Goal: Task Accomplishment & Management: Manage account settings

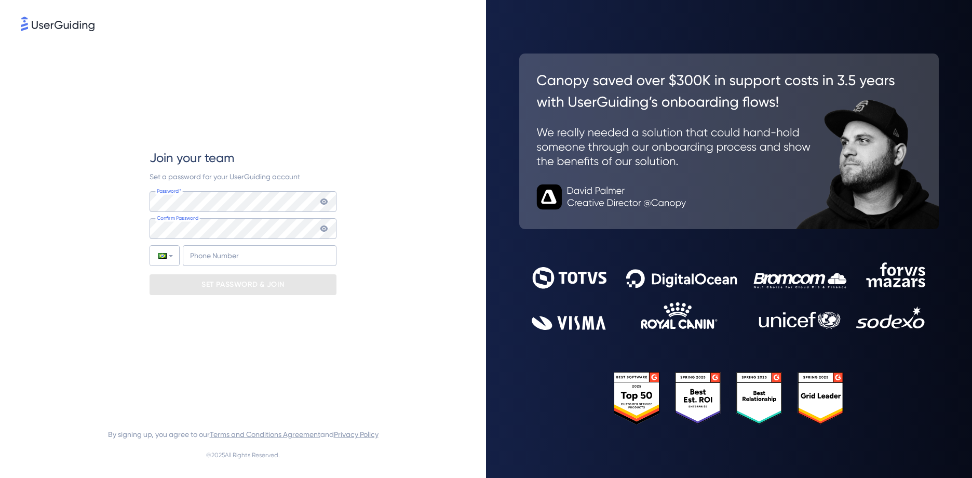
click at [337, 167] on div "Join your team Set a password for your UserGuiding account Password* Your passw…" at bounding box center [243, 222] width 445 height 378
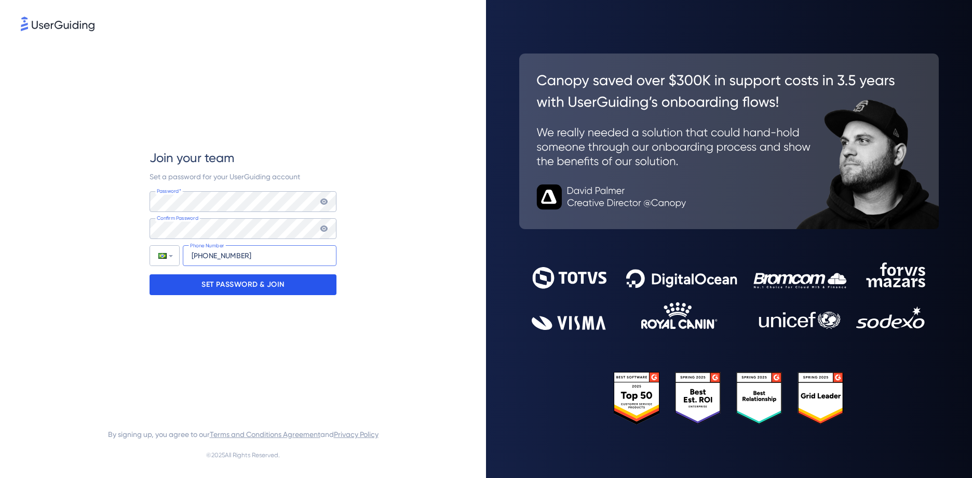
type input "[PHONE_NUMBER]"
click at [292, 287] on div "SET PASSWORD & JOIN" at bounding box center [243, 284] width 187 height 21
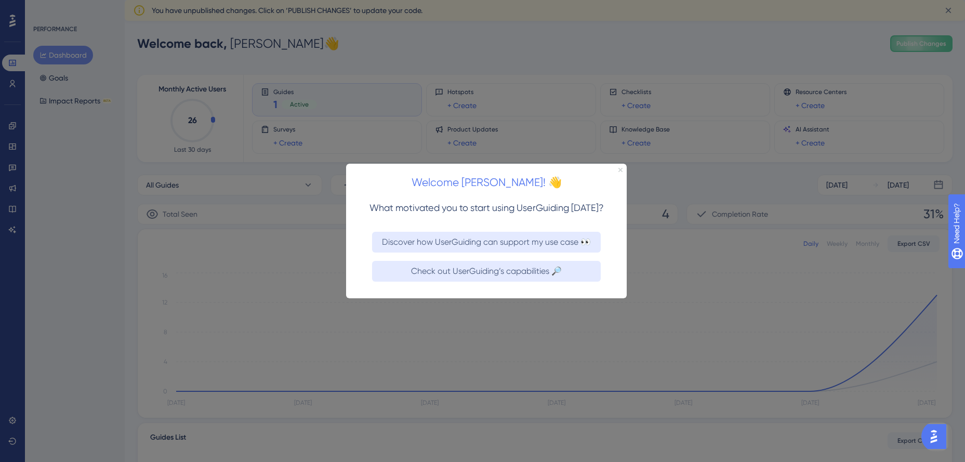
click at [620, 168] on icon "Close Preview" at bounding box center [620, 169] width 4 height 4
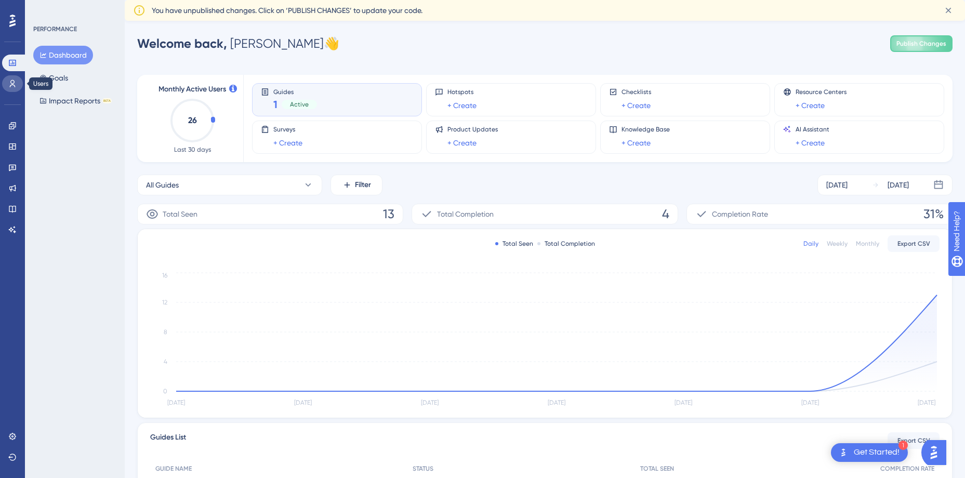
click at [12, 88] on link at bounding box center [12, 83] width 21 height 17
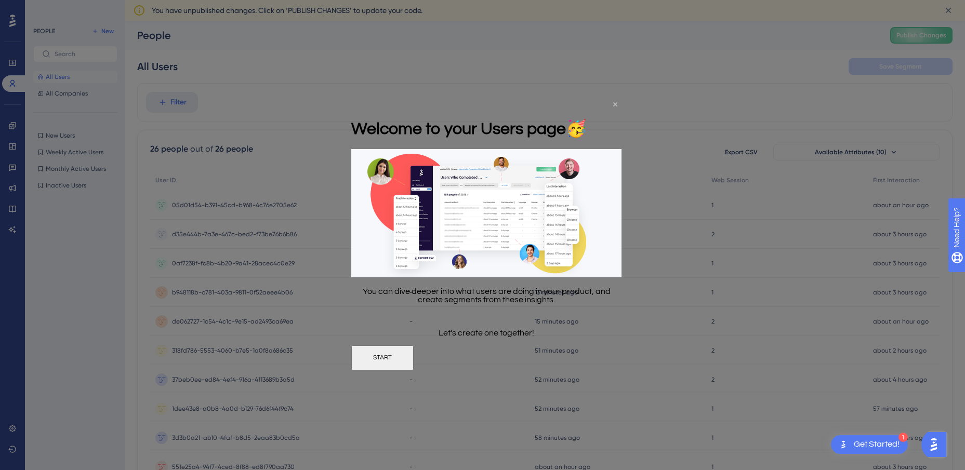
click at [614, 104] on icon "Close Preview" at bounding box center [615, 104] width 4 height 4
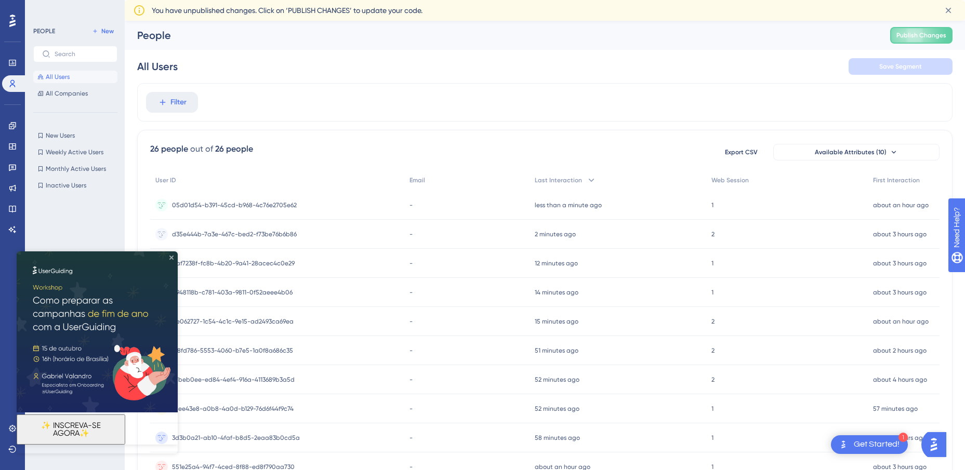
click at [170, 257] on icon "Close Preview" at bounding box center [171, 258] width 4 height 4
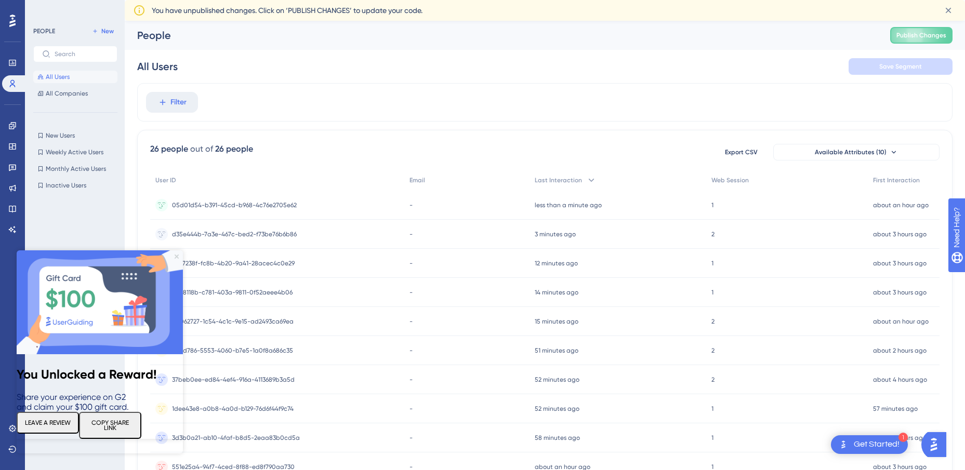
click at [176, 256] on icon "Close Preview" at bounding box center [177, 257] width 4 height 4
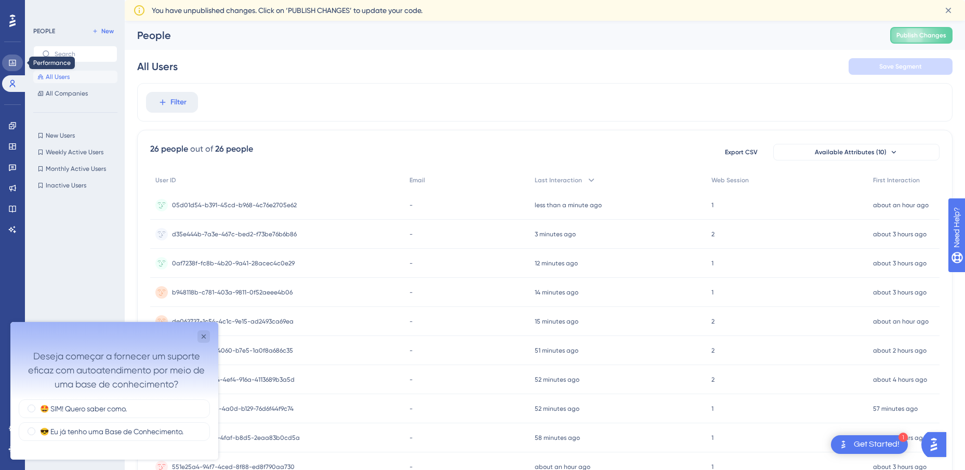
click at [11, 66] on icon at bounding box center [12, 63] width 7 height 6
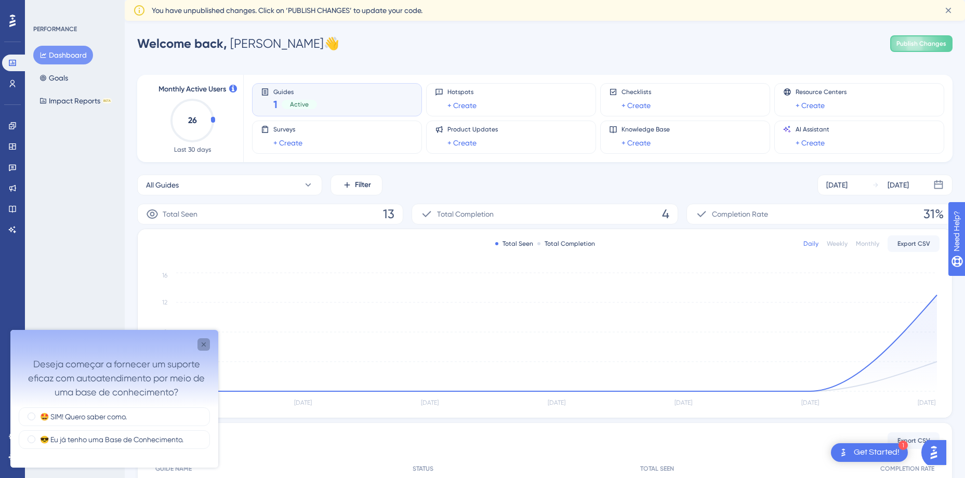
click at [203, 346] on icon "Close survey" at bounding box center [203, 344] width 8 height 8
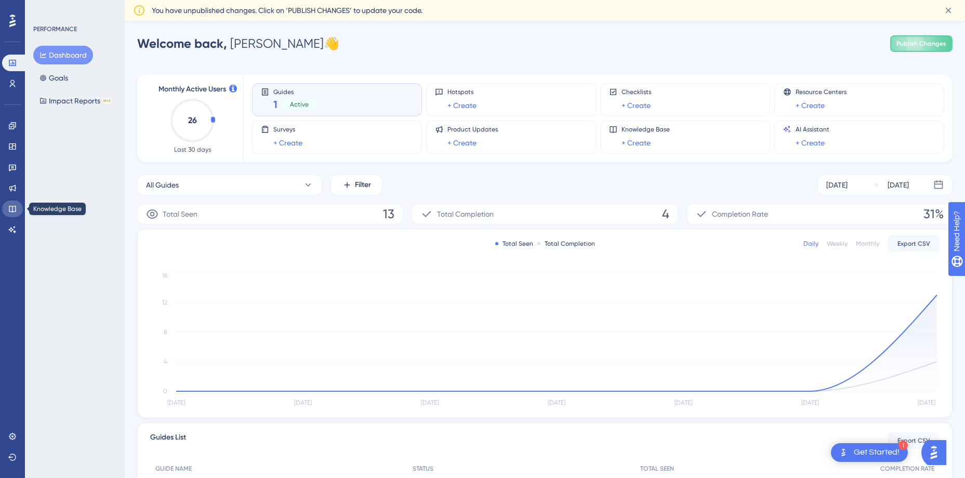
click at [16, 213] on link at bounding box center [12, 209] width 21 height 17
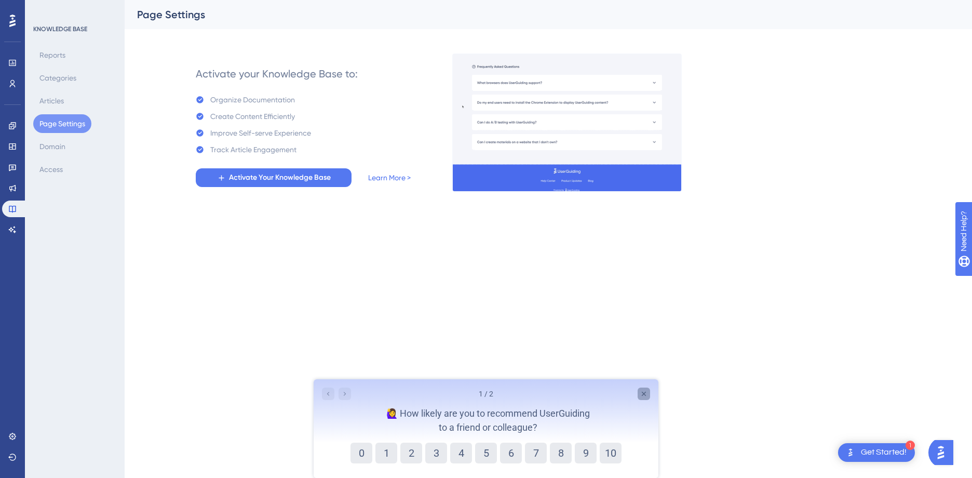
click at [646, 393] on icon "Close survey" at bounding box center [644, 394] width 8 height 8
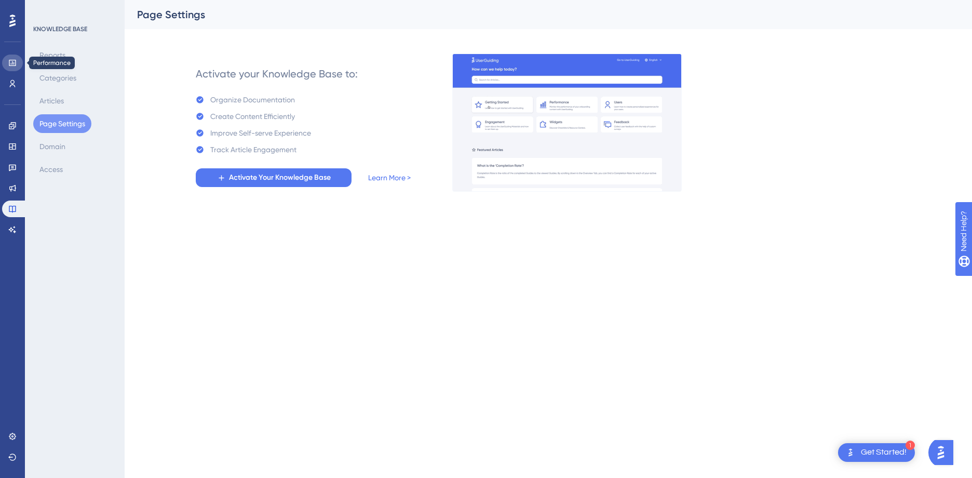
click at [8, 63] on link at bounding box center [12, 63] width 21 height 17
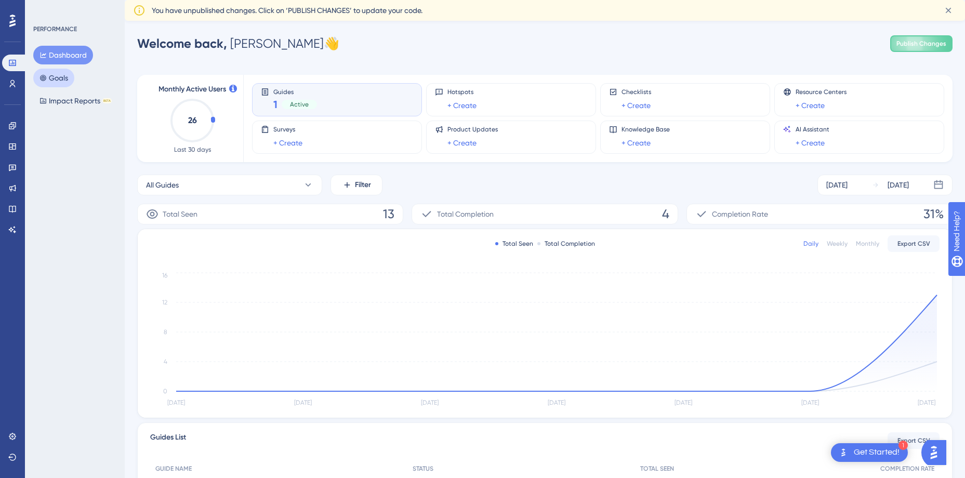
click at [62, 81] on button "Goals" at bounding box center [53, 78] width 41 height 19
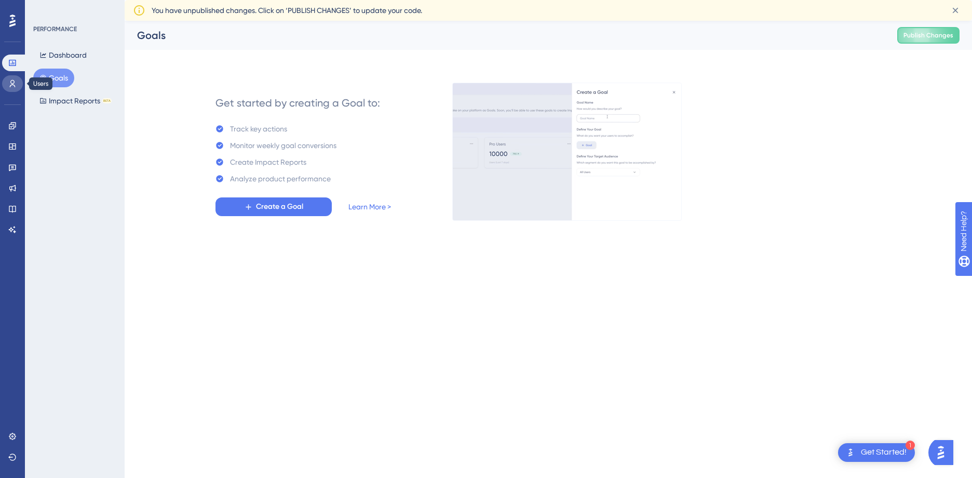
click at [18, 80] on link at bounding box center [12, 83] width 21 height 17
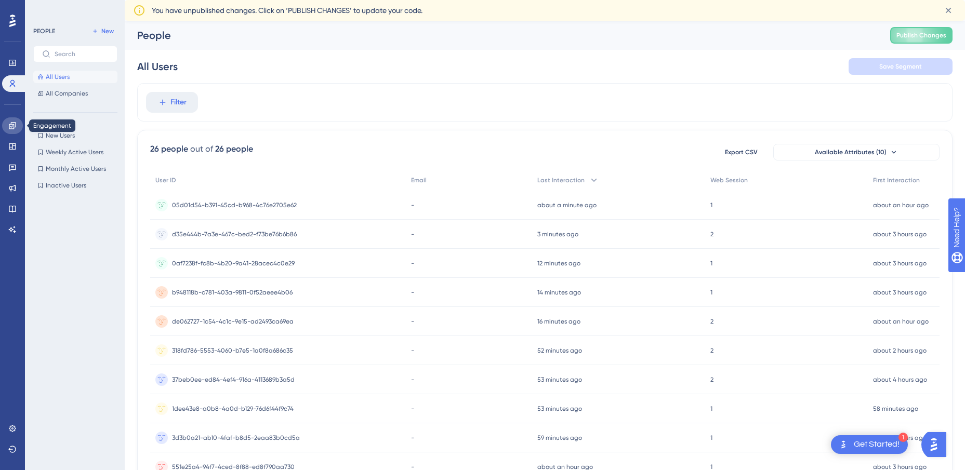
click at [9, 126] on icon at bounding box center [12, 125] width 7 height 7
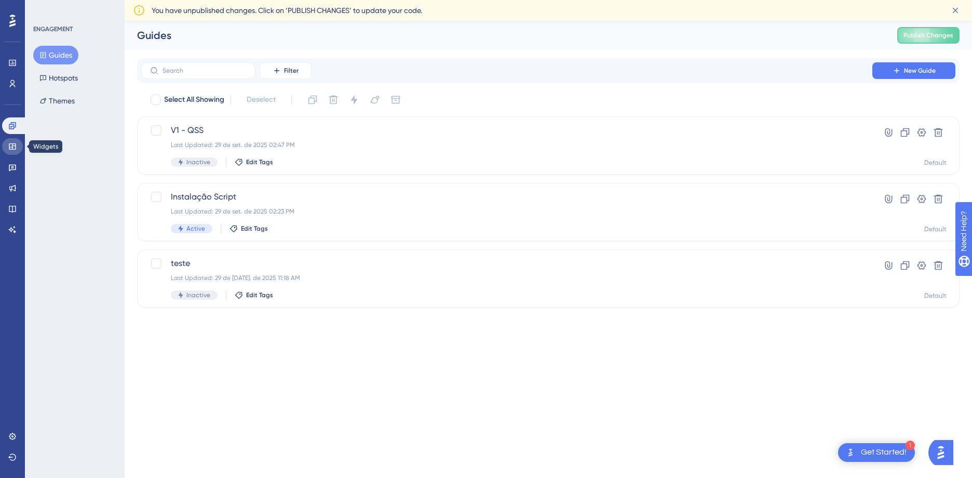
click at [13, 150] on icon at bounding box center [12, 146] width 8 height 8
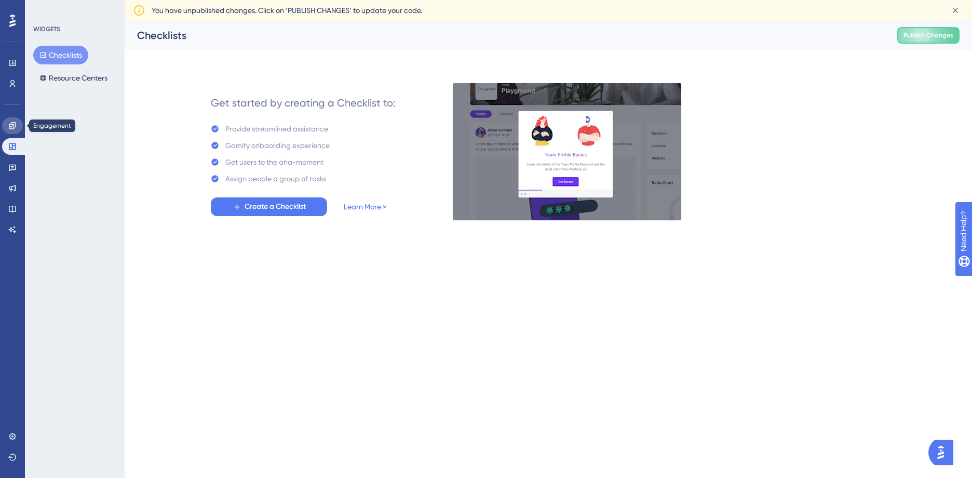
click at [12, 123] on icon at bounding box center [12, 125] width 7 height 7
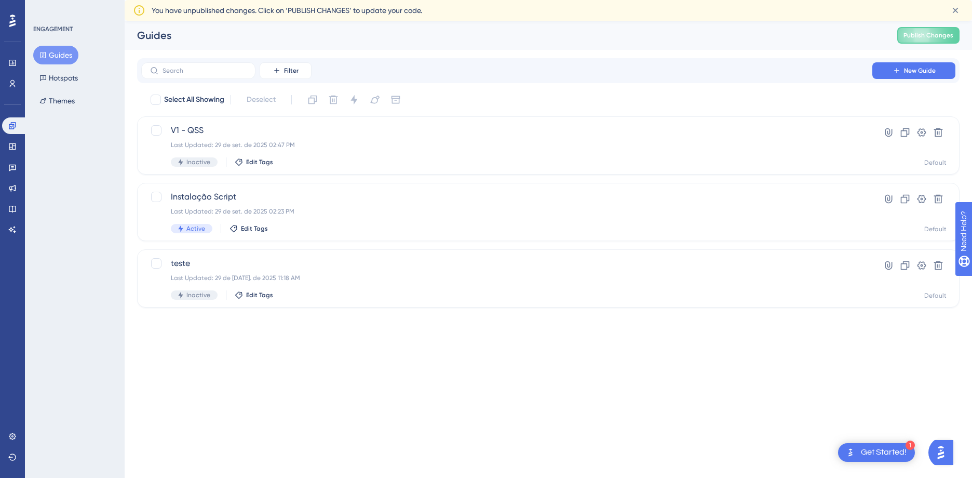
click at [49, 59] on button "Guides" at bounding box center [55, 55] width 45 height 19
